Goal: Task Accomplishment & Management: Use online tool/utility

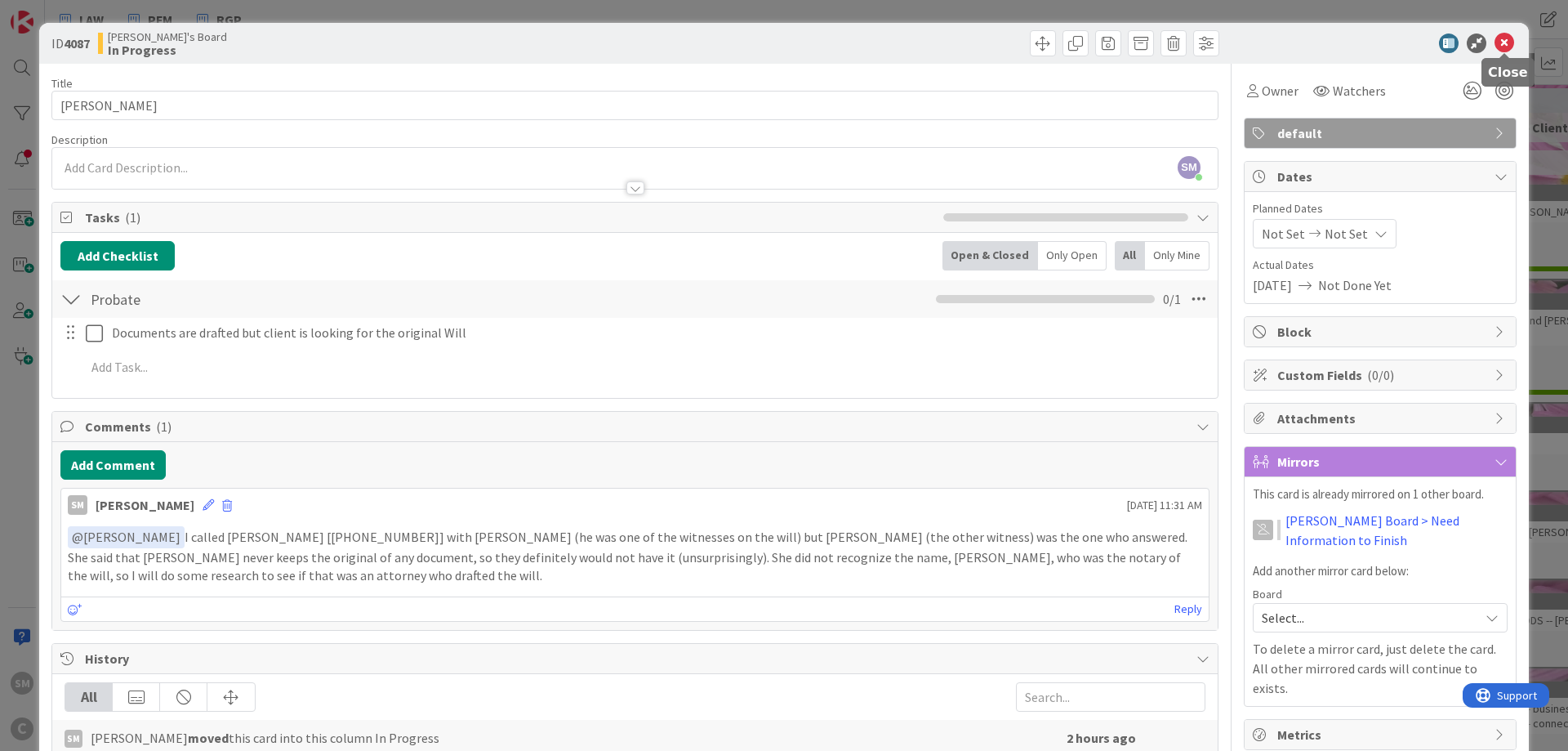
click at [1512, 48] on icon at bounding box center [1504, 44] width 20 height 20
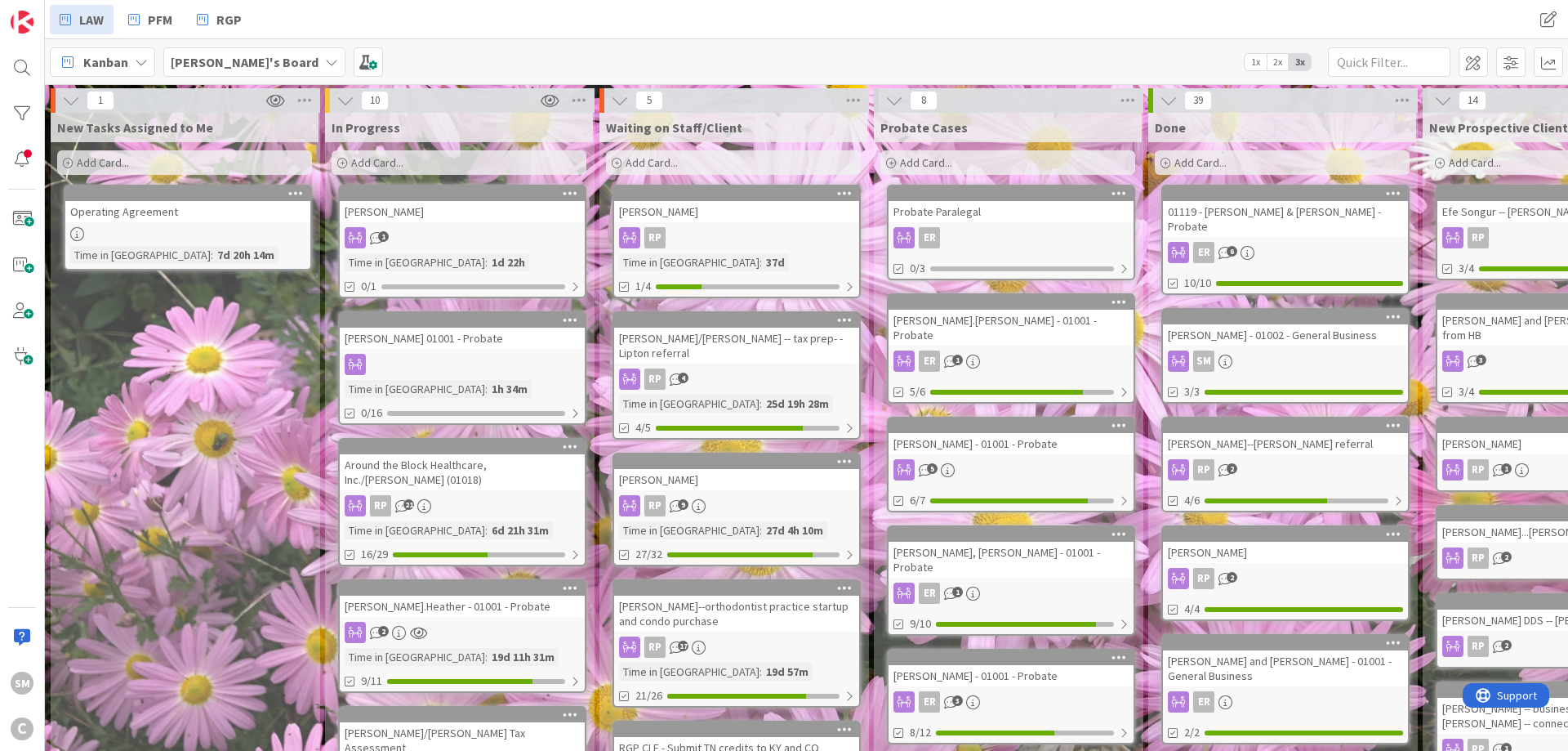
click at [21, 156] on div at bounding box center [22, 159] width 33 height 33
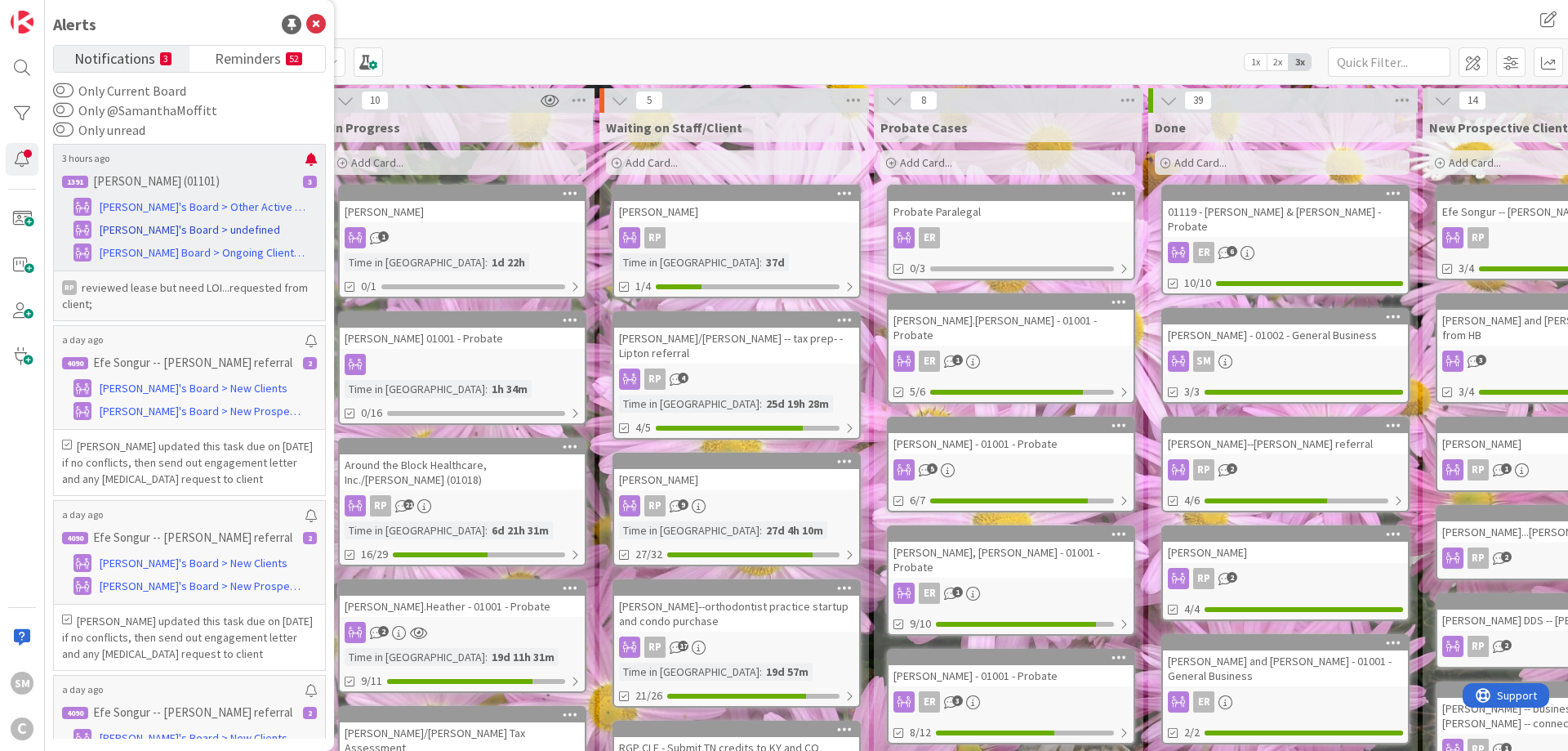
click at [158, 229] on span "[PERSON_NAME]'s Board > undefined" at bounding box center [190, 230] width 181 height 17
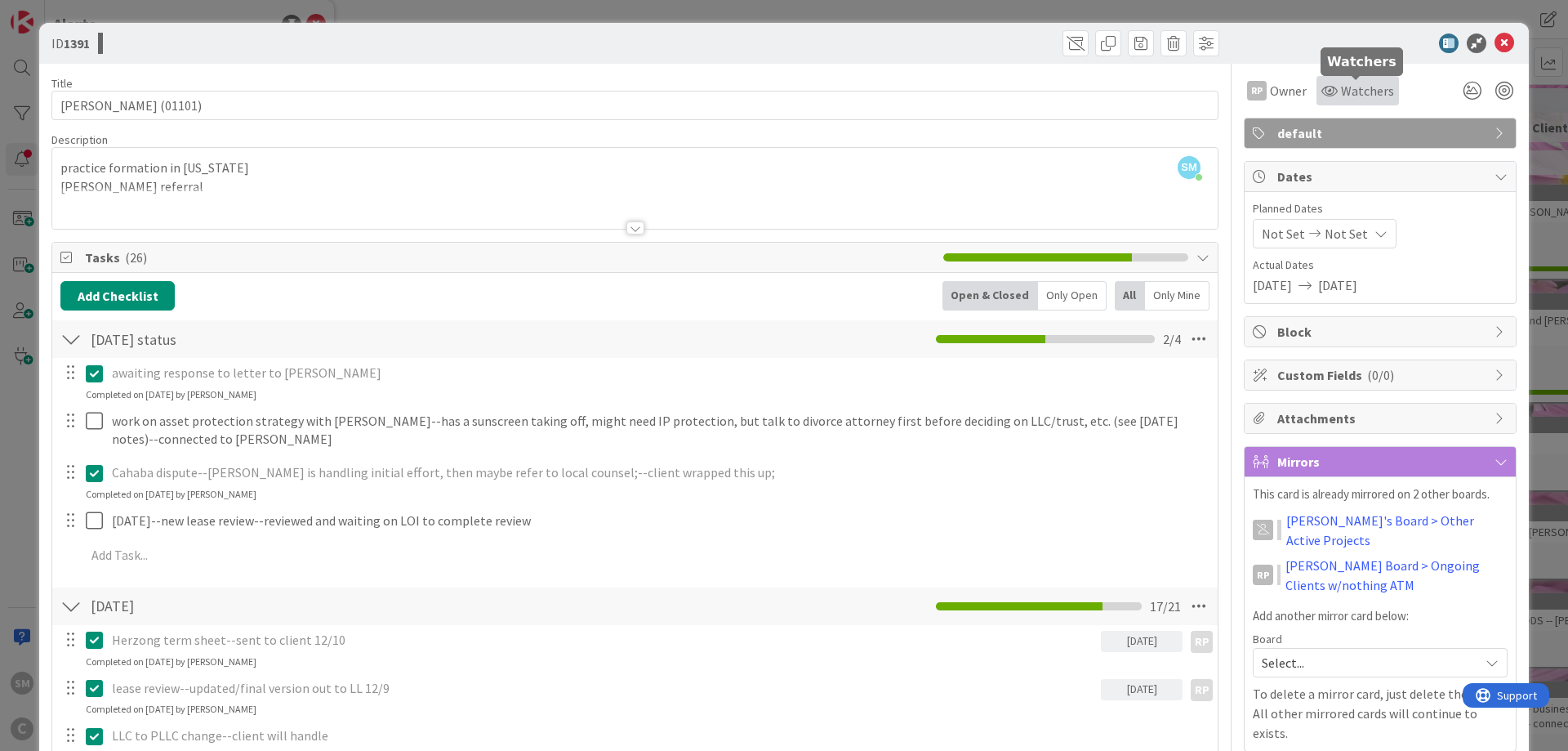
click at [1342, 95] on span "Watchers" at bounding box center [1367, 91] width 53 height 20
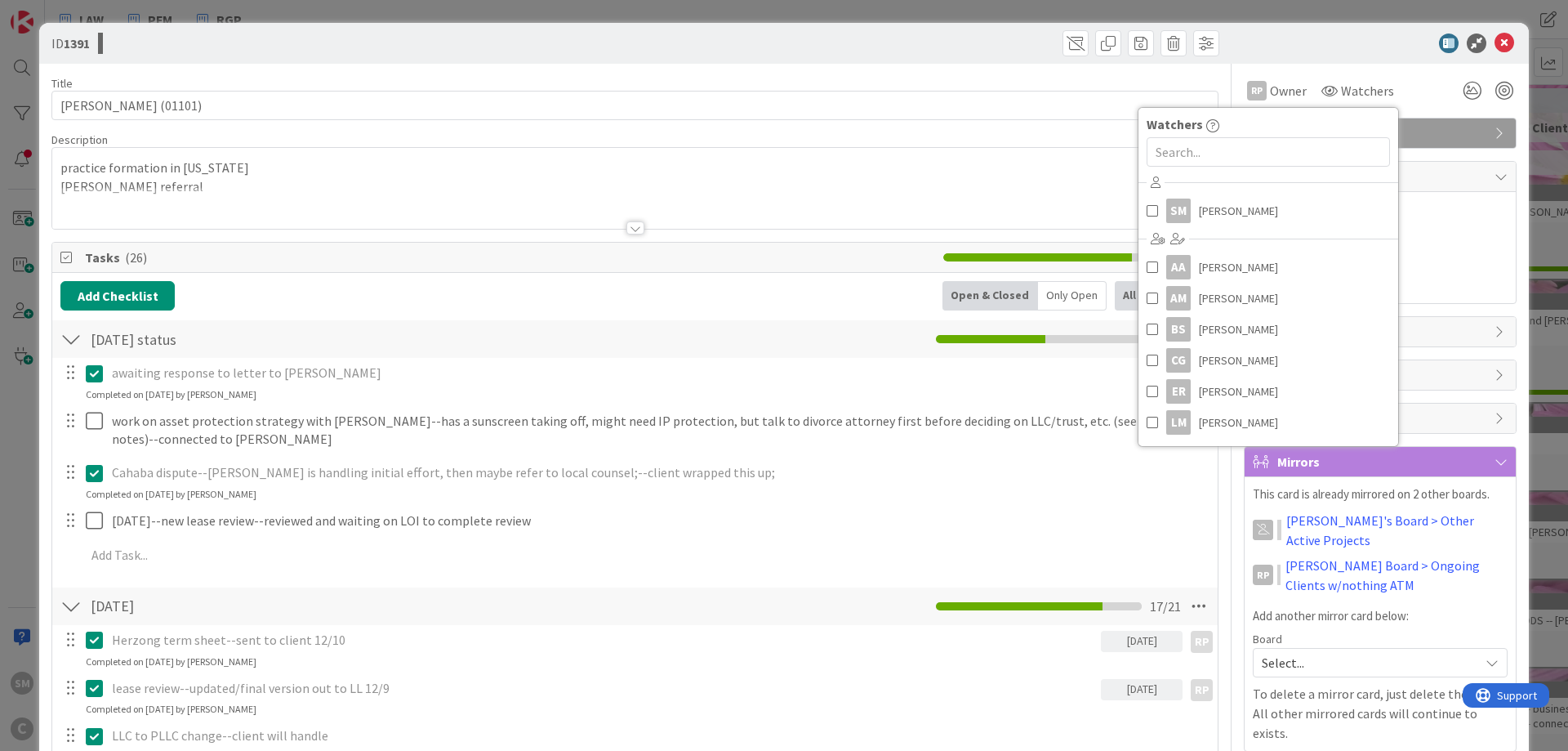
click at [1332, 45] on div at bounding box center [1372, 44] width 289 height 20
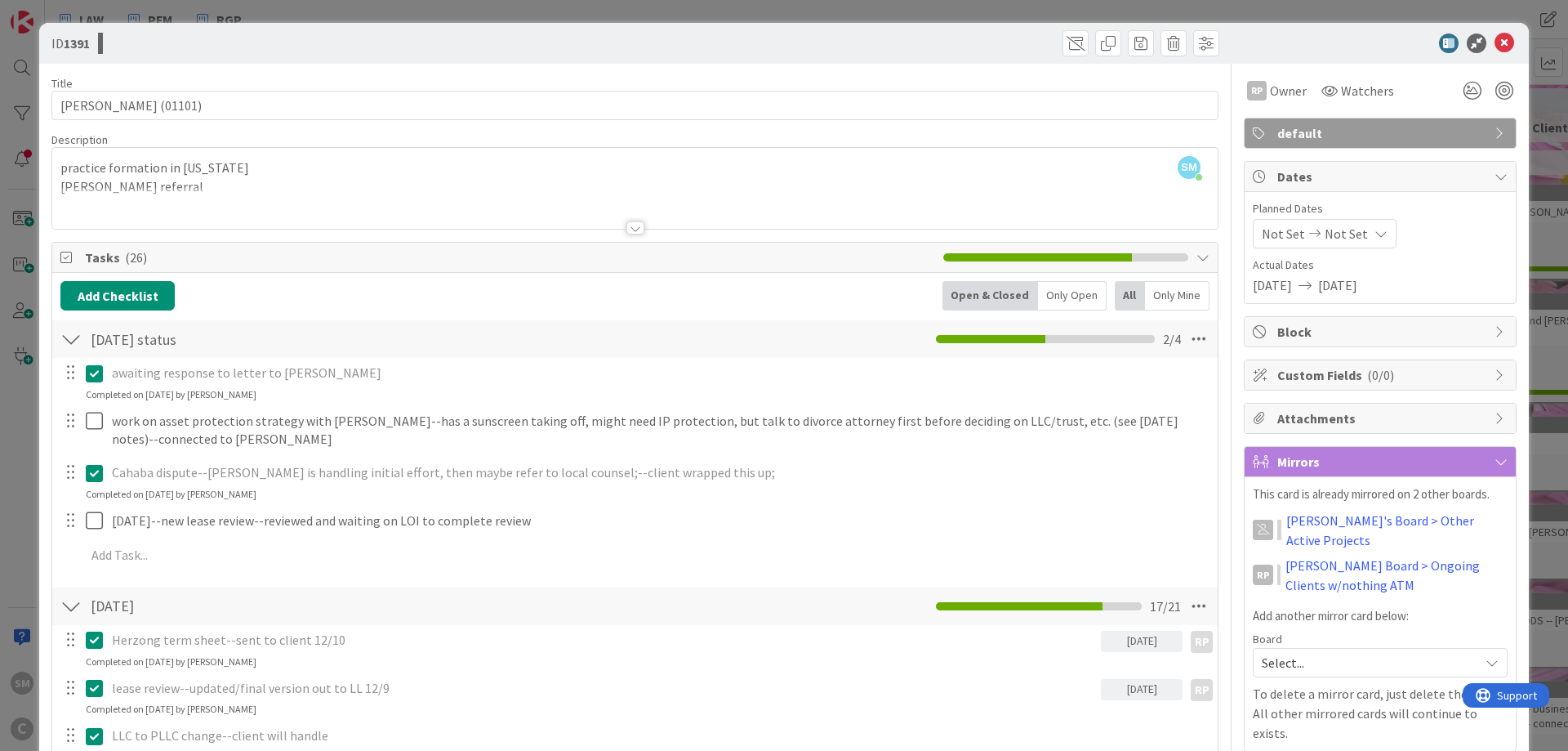
click at [1485, 141] on span "default" at bounding box center [1382, 133] width 209 height 20
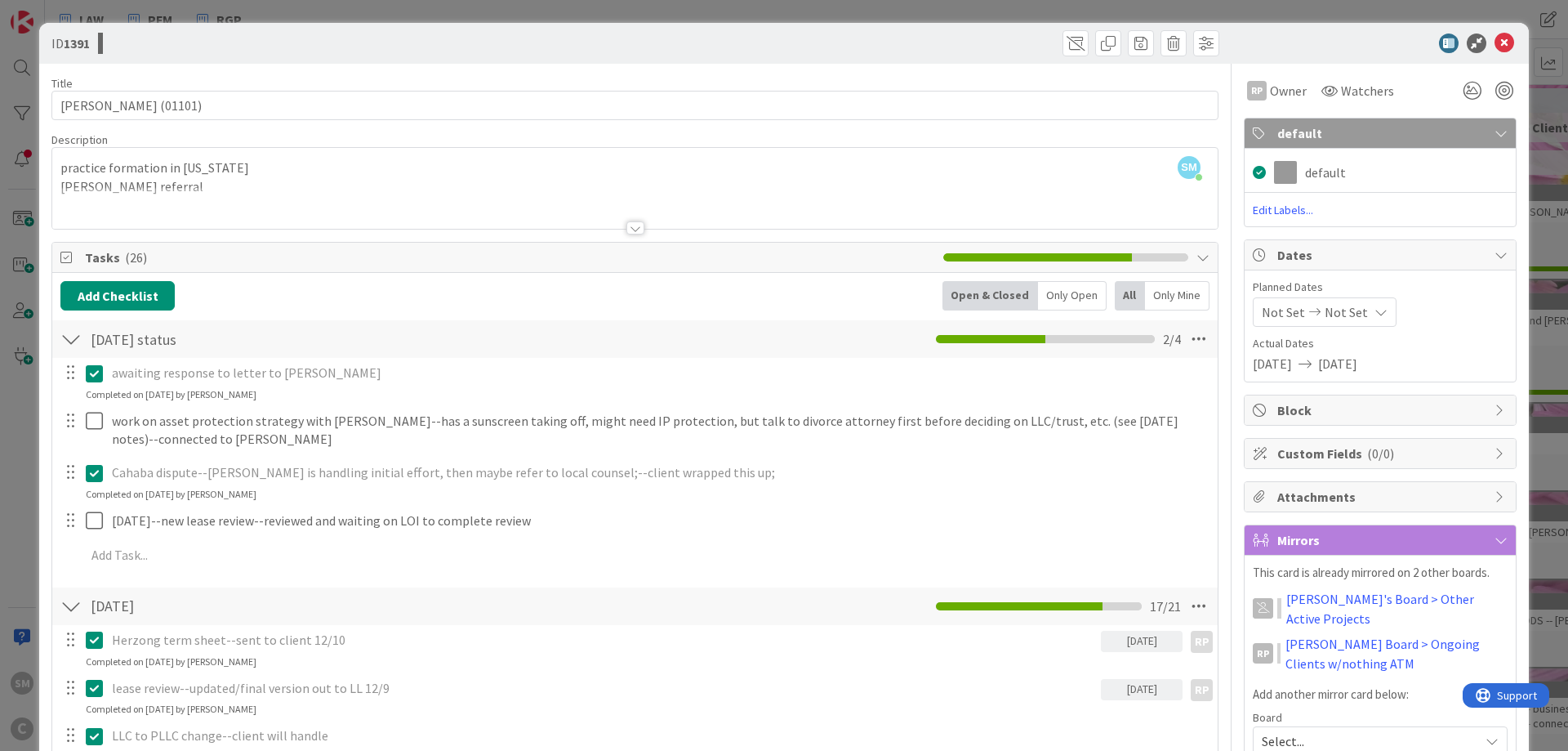
click at [1485, 132] on span "default" at bounding box center [1382, 133] width 209 height 20
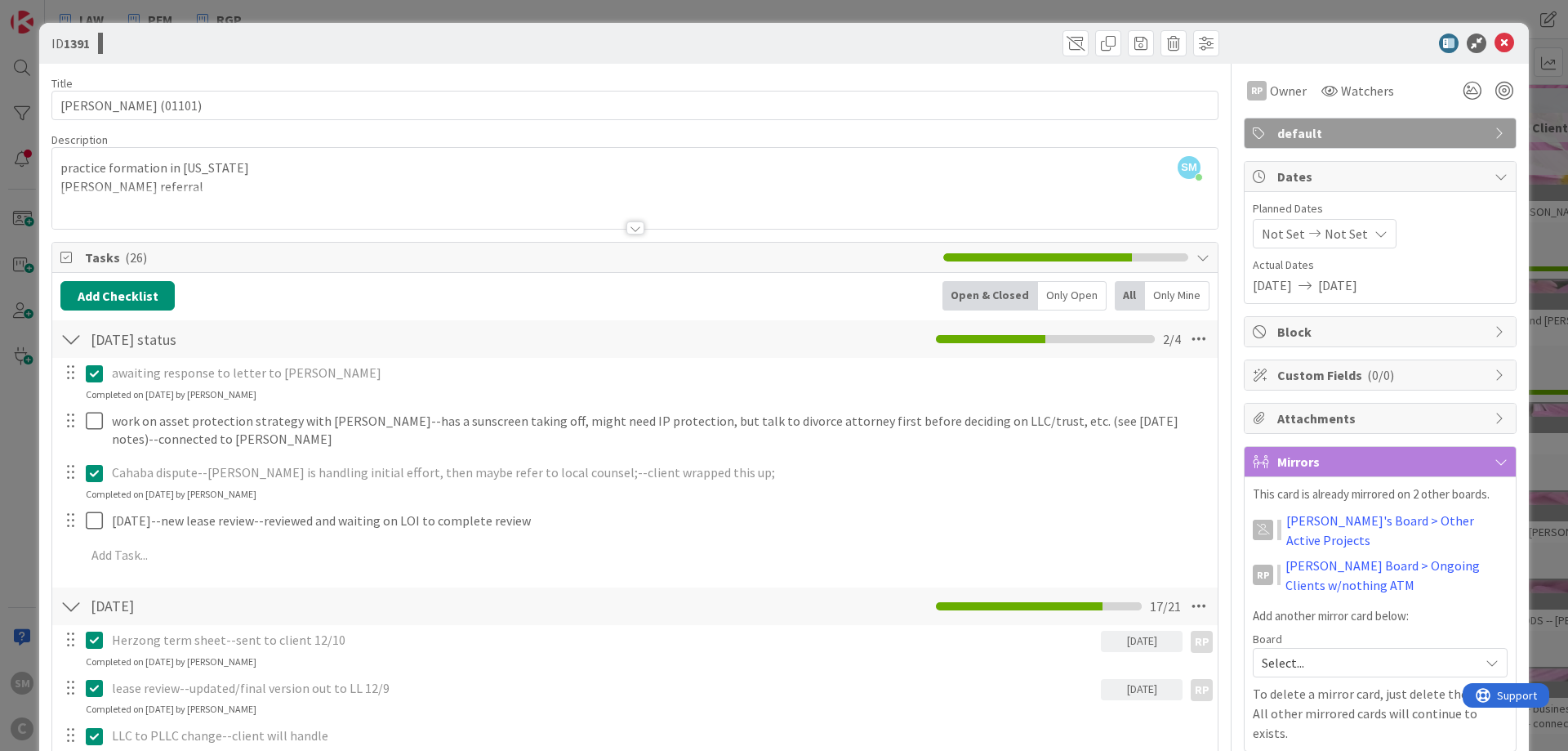
click at [1457, 185] on span "Dates" at bounding box center [1382, 176] width 209 height 20
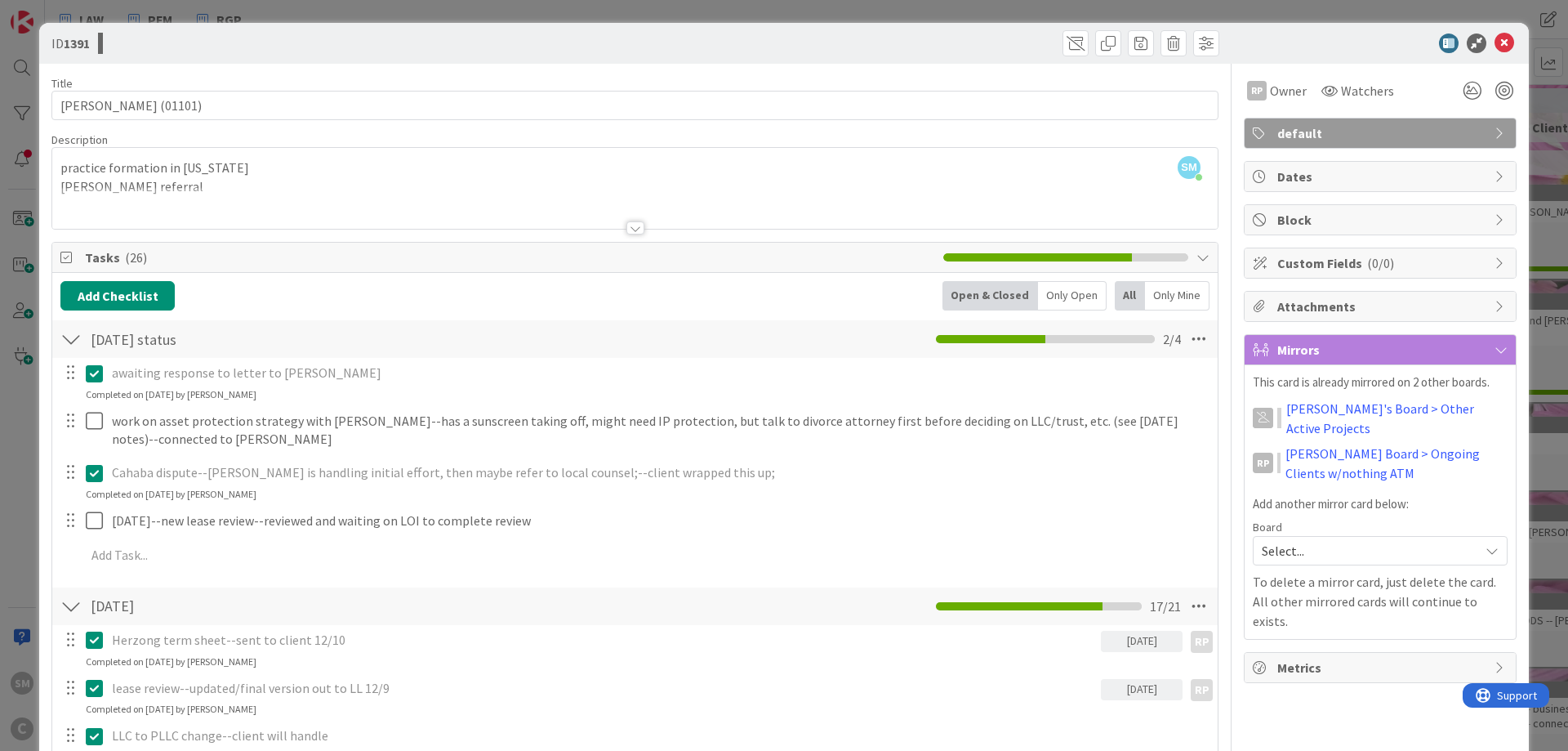
click at [1456, 185] on span "Dates" at bounding box center [1382, 176] width 209 height 20
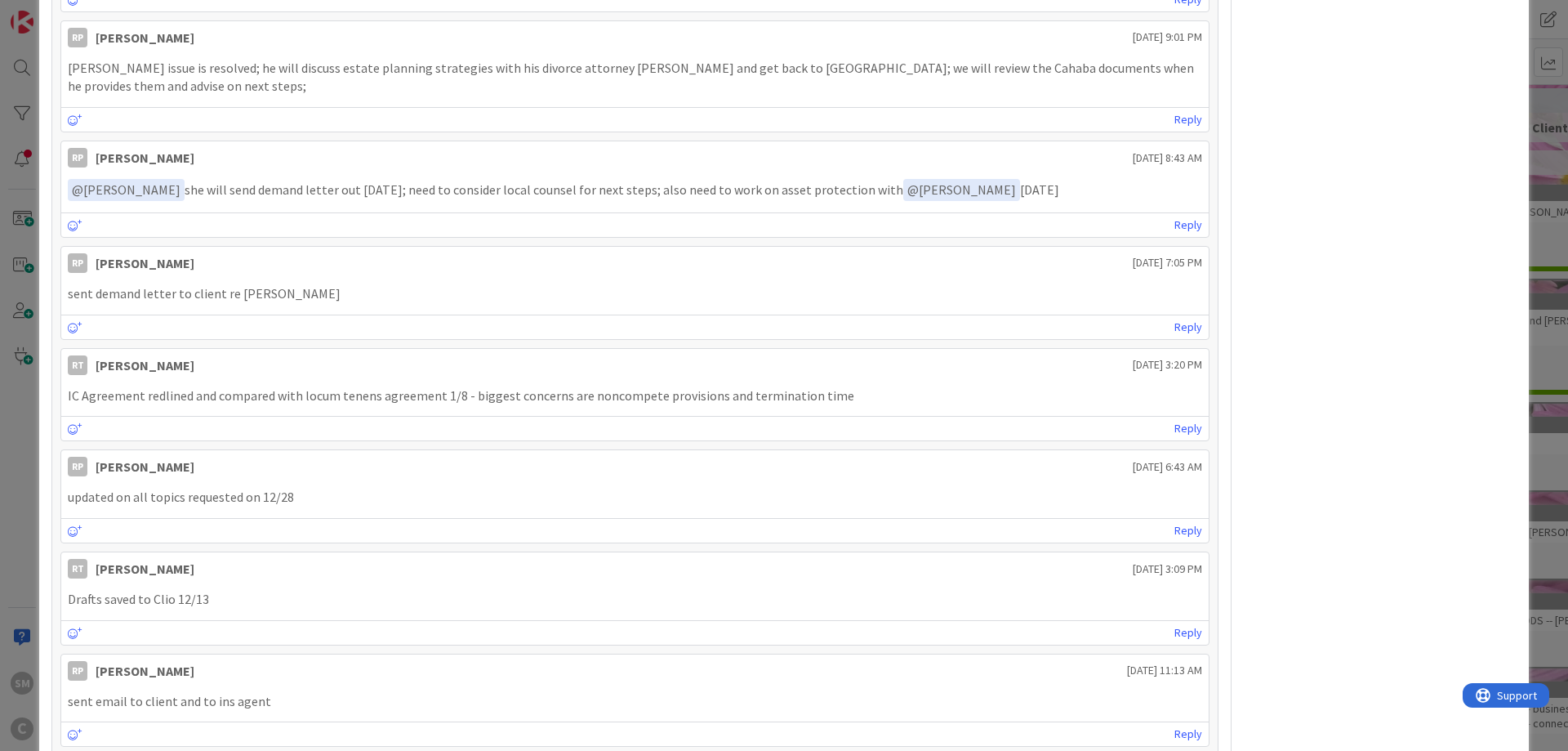
scroll to position [2255, 0]
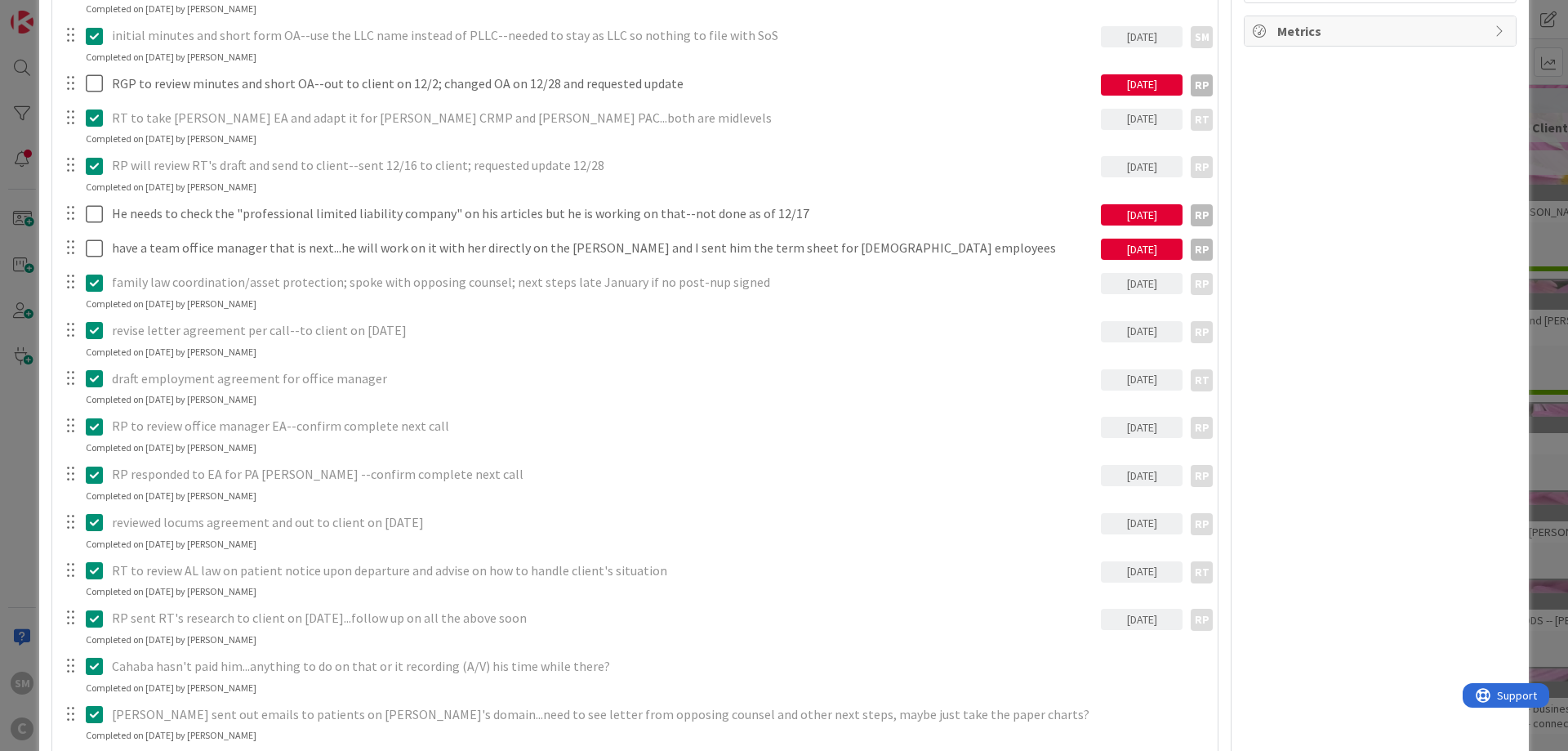
drag, startPoint x: 1362, startPoint y: 399, endPoint x: 1332, endPoint y: 197, distance: 204.2
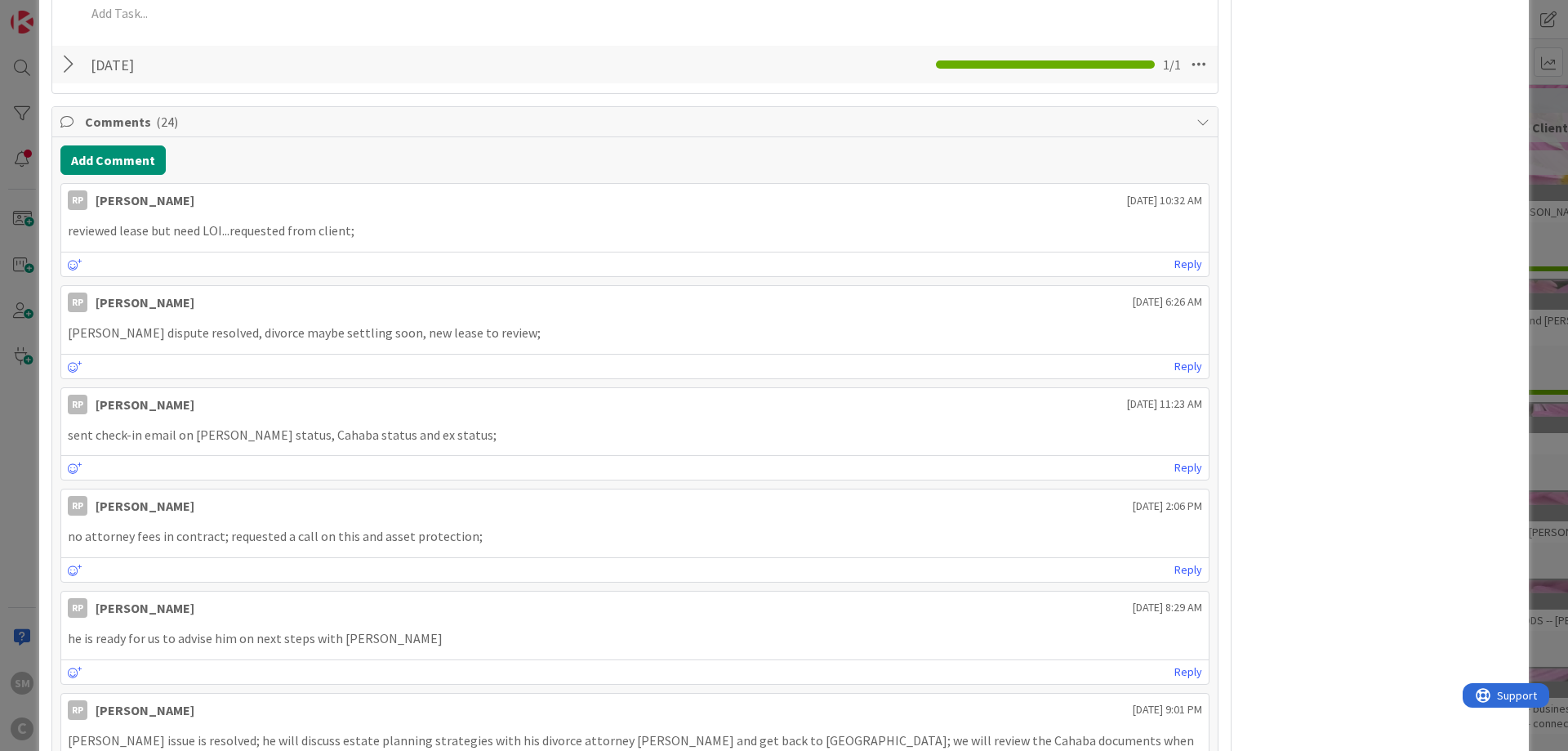
scroll to position [0, 0]
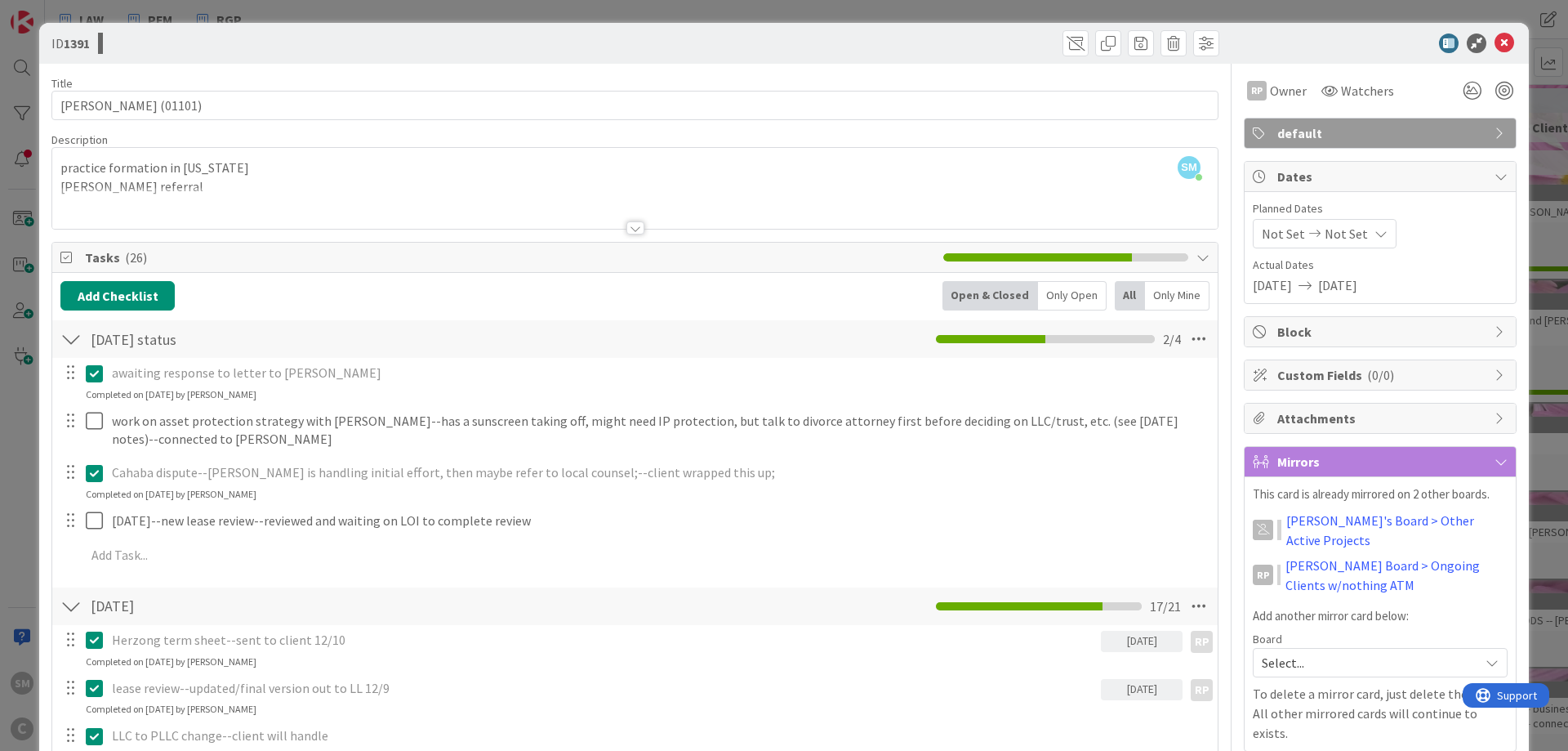
drag, startPoint x: 1327, startPoint y: 305, endPoint x: 1275, endPoint y: -13, distance: 322.2
click at [1513, 42] on icon at bounding box center [1504, 44] width 20 height 20
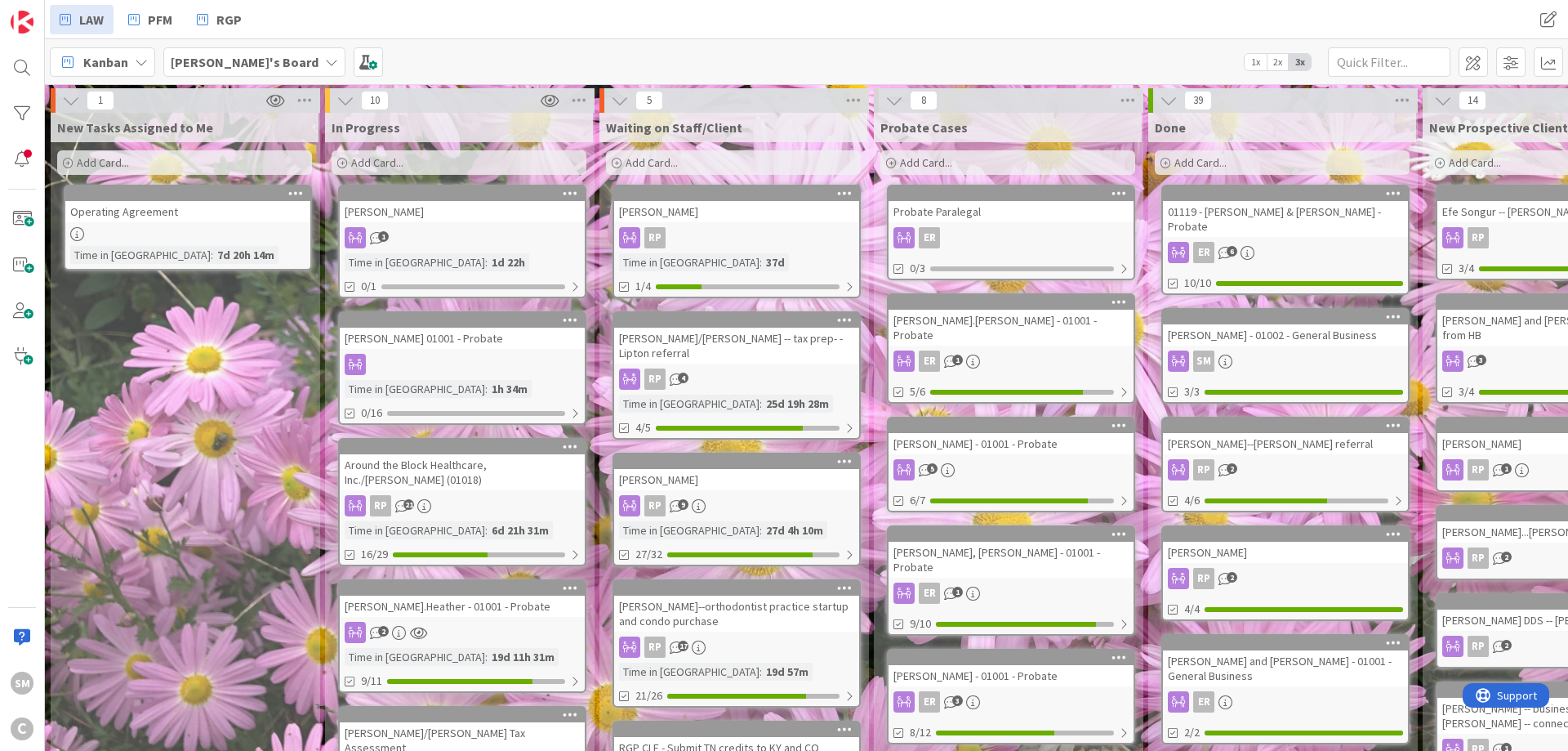
click at [25, 164] on div at bounding box center [22, 159] width 33 height 33
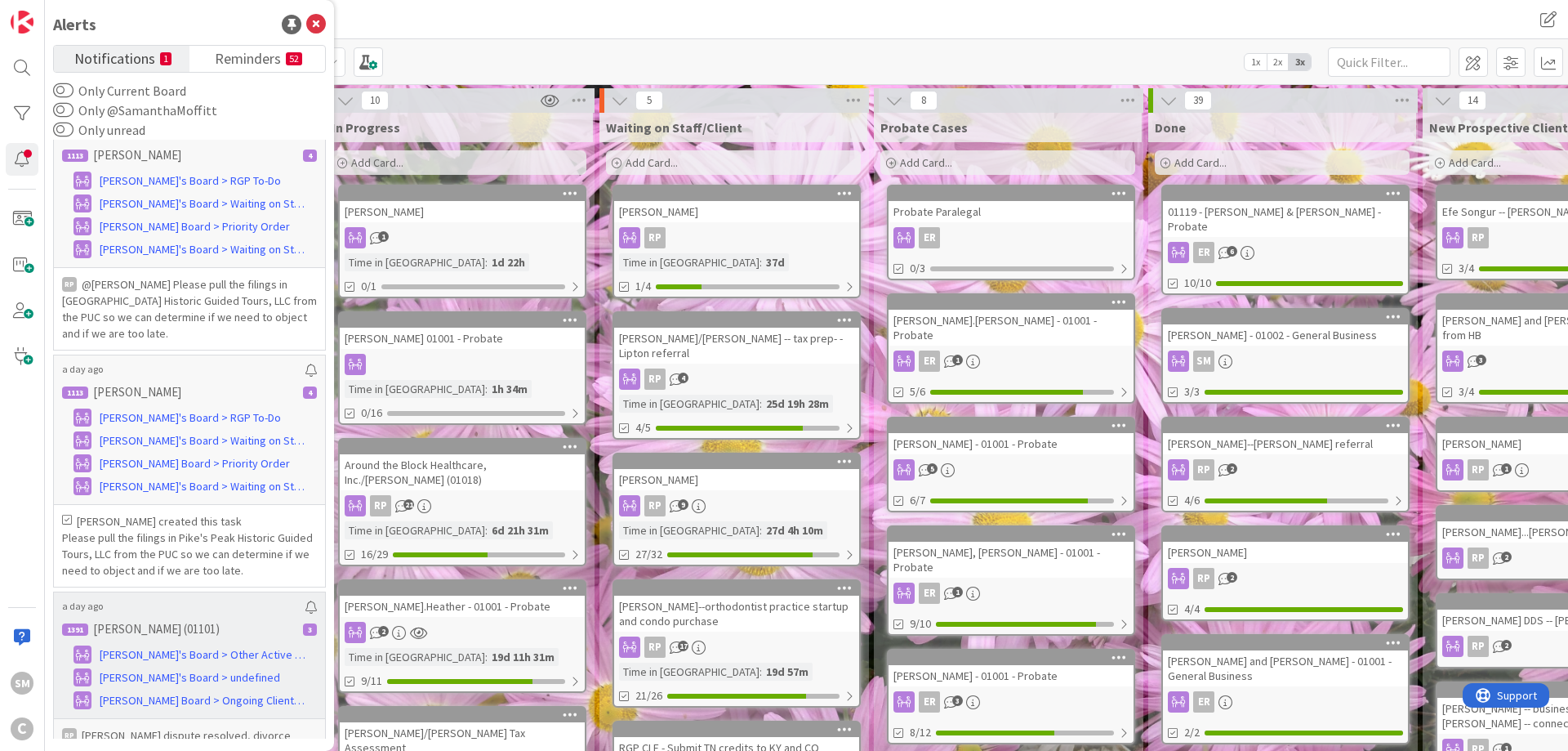
scroll to position [1444, 0]
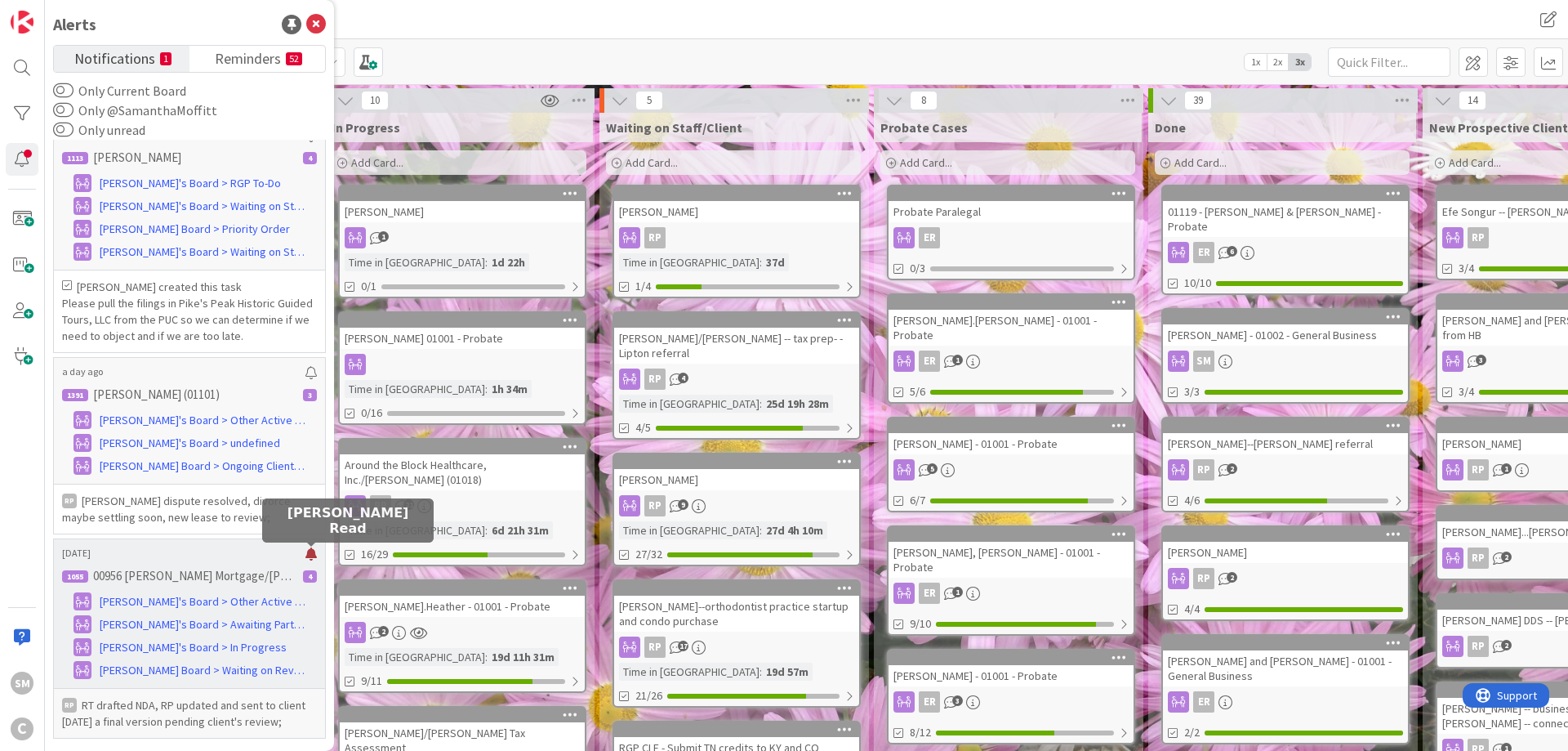
click at [308, 554] on div at bounding box center [311, 554] width 11 height 13
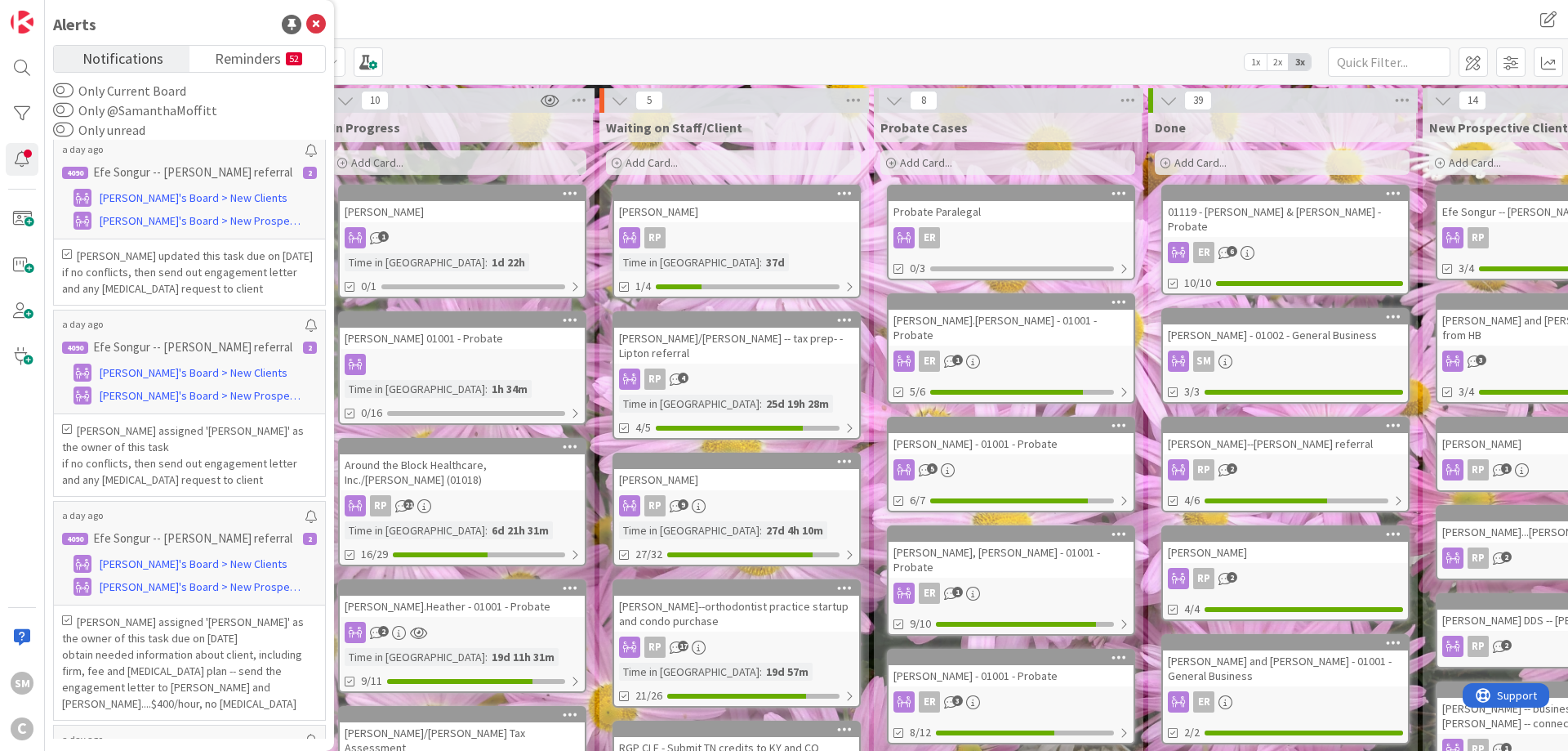
scroll to position [0, 0]
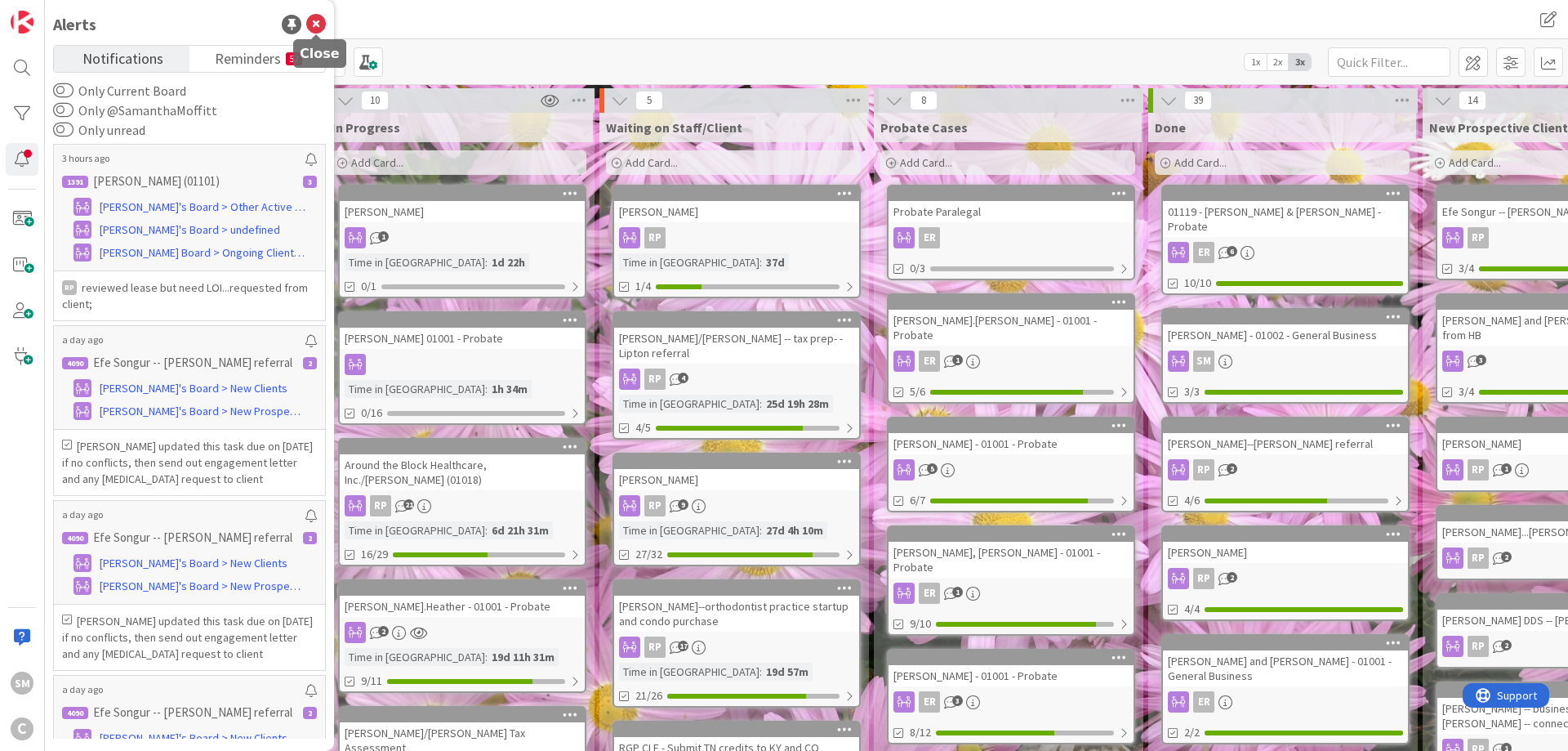
click at [318, 20] on icon at bounding box center [316, 25] width 20 height 20
